Goal: Information Seeking & Learning: Learn about a topic

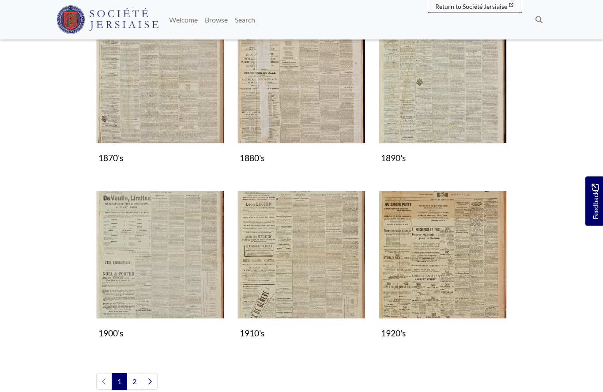
scroll to position [624, 0]
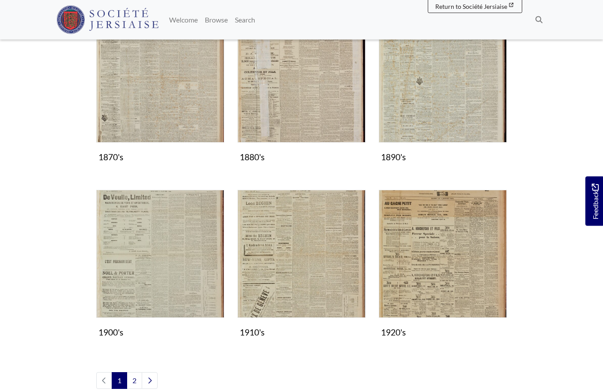
click at [190, 255] on img "Subcollection" at bounding box center [160, 254] width 128 height 128
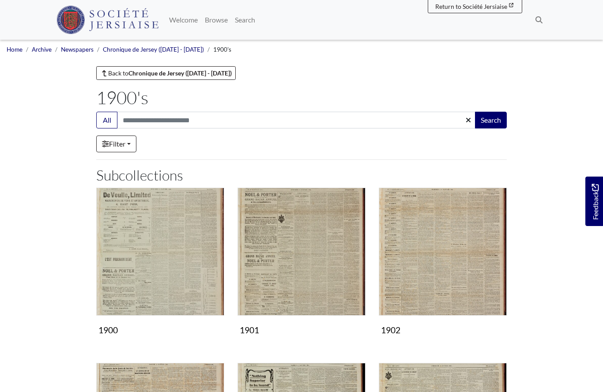
click at [331, 271] on img "Subcollection" at bounding box center [301, 251] width 128 height 128
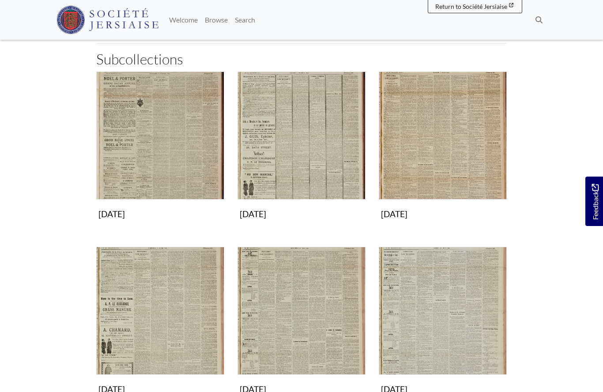
scroll to position [117, 0]
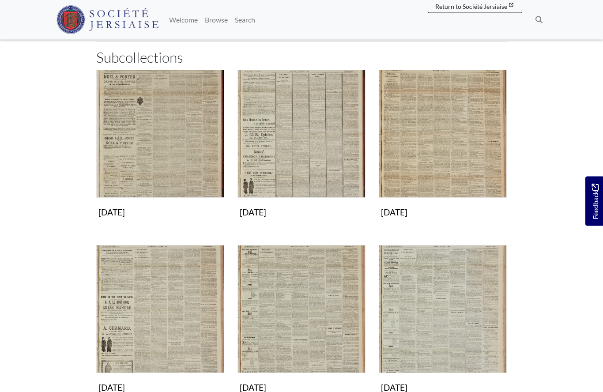
click at [454, 154] on img "Subcollection" at bounding box center [443, 134] width 128 height 128
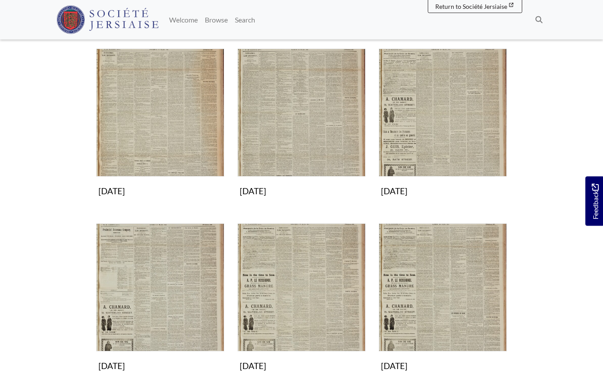
scroll to position [315, 0]
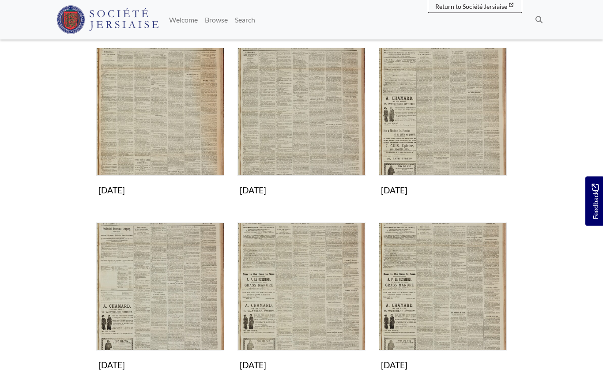
click at [318, 273] on img "Subcollection" at bounding box center [301, 287] width 128 height 128
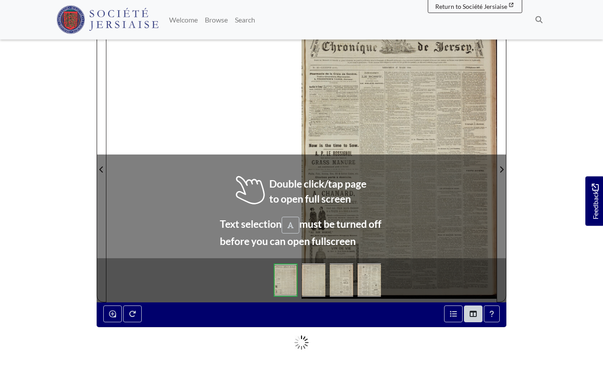
scroll to position [109, 0]
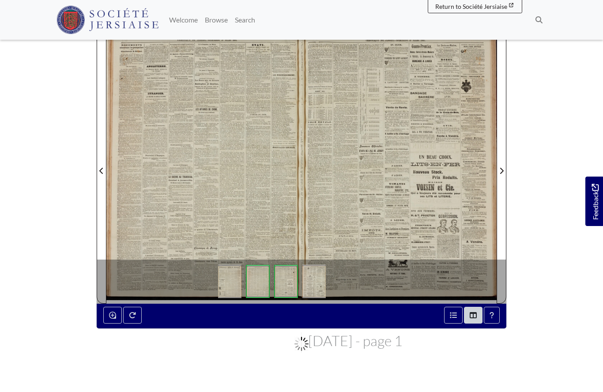
scroll to position [148, 0]
